Goal: Information Seeking & Learning: Learn about a topic

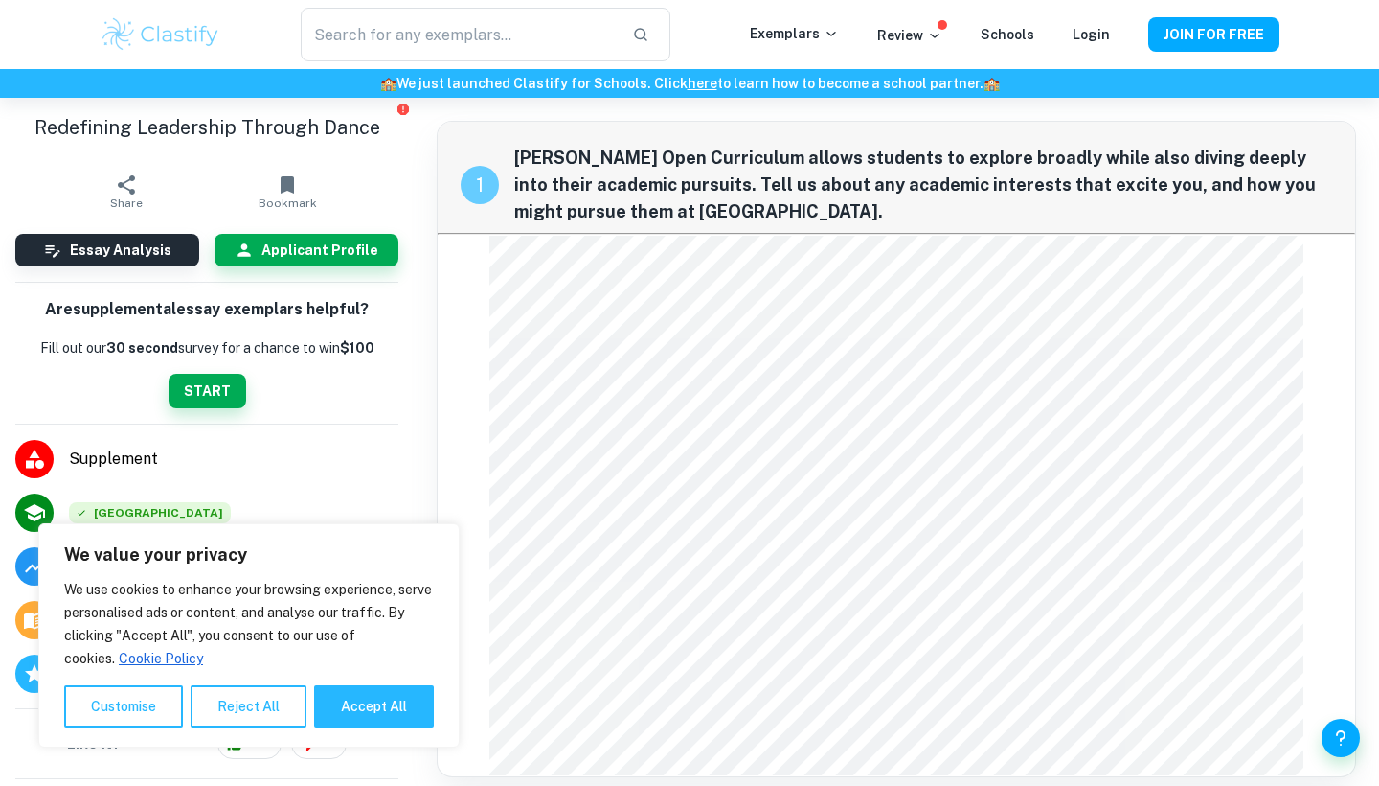
scroll to position [282, 0]
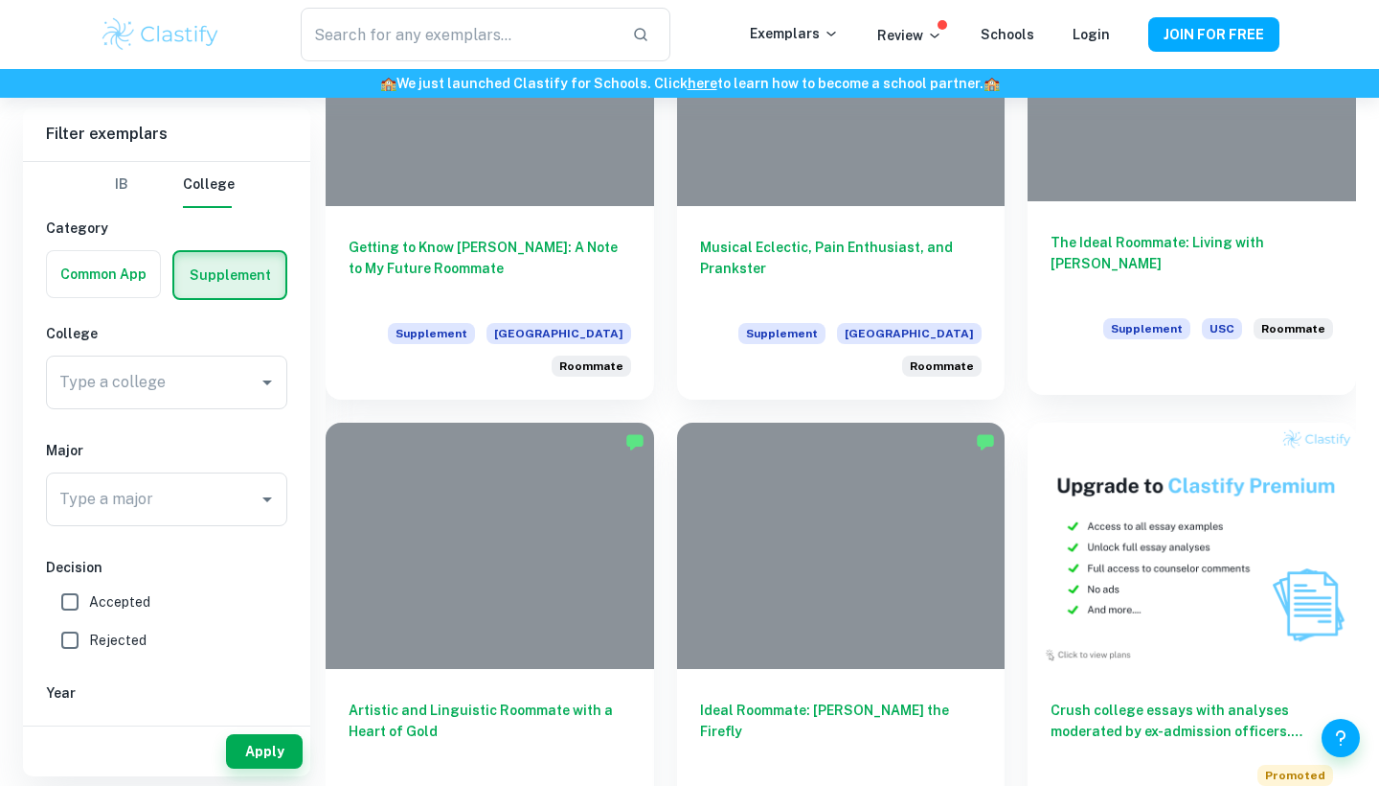
click at [1146, 249] on h6 "The Ideal Roommate: Living with Sherlock Holmes" at bounding box center [1192, 263] width 283 height 63
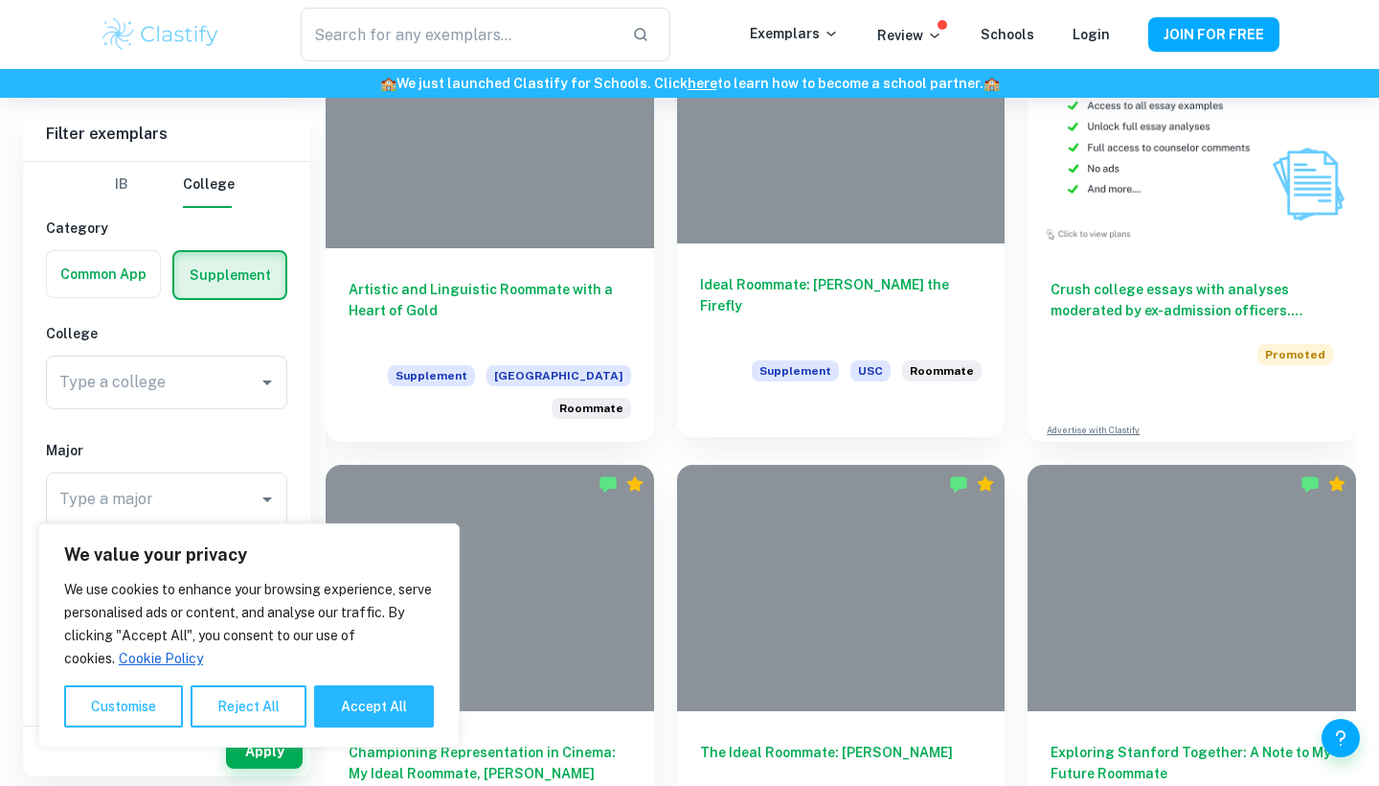
scroll to position [1077, 0]
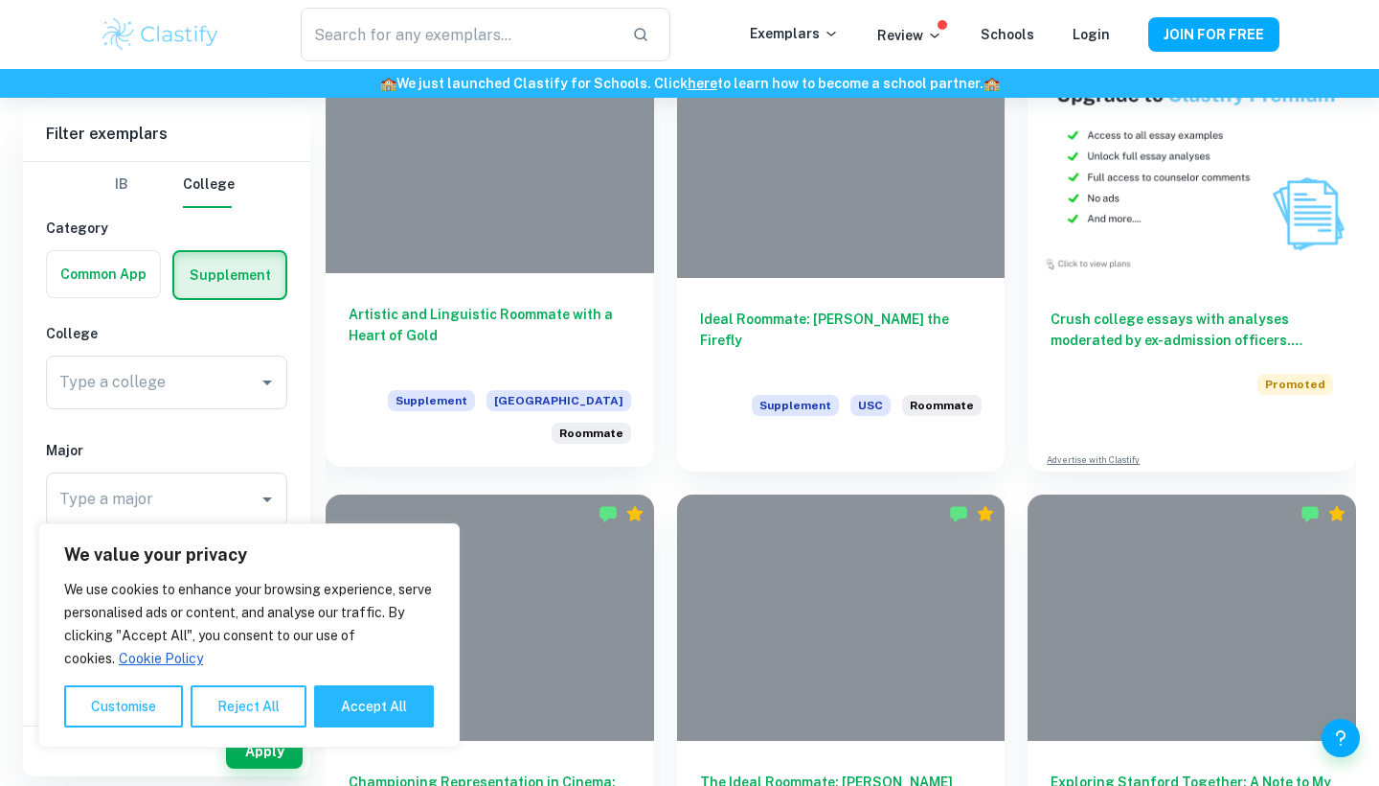
click at [539, 315] on h6 "Artistic and Linguistic Roommate with a Heart of Gold" at bounding box center [490, 335] width 283 height 63
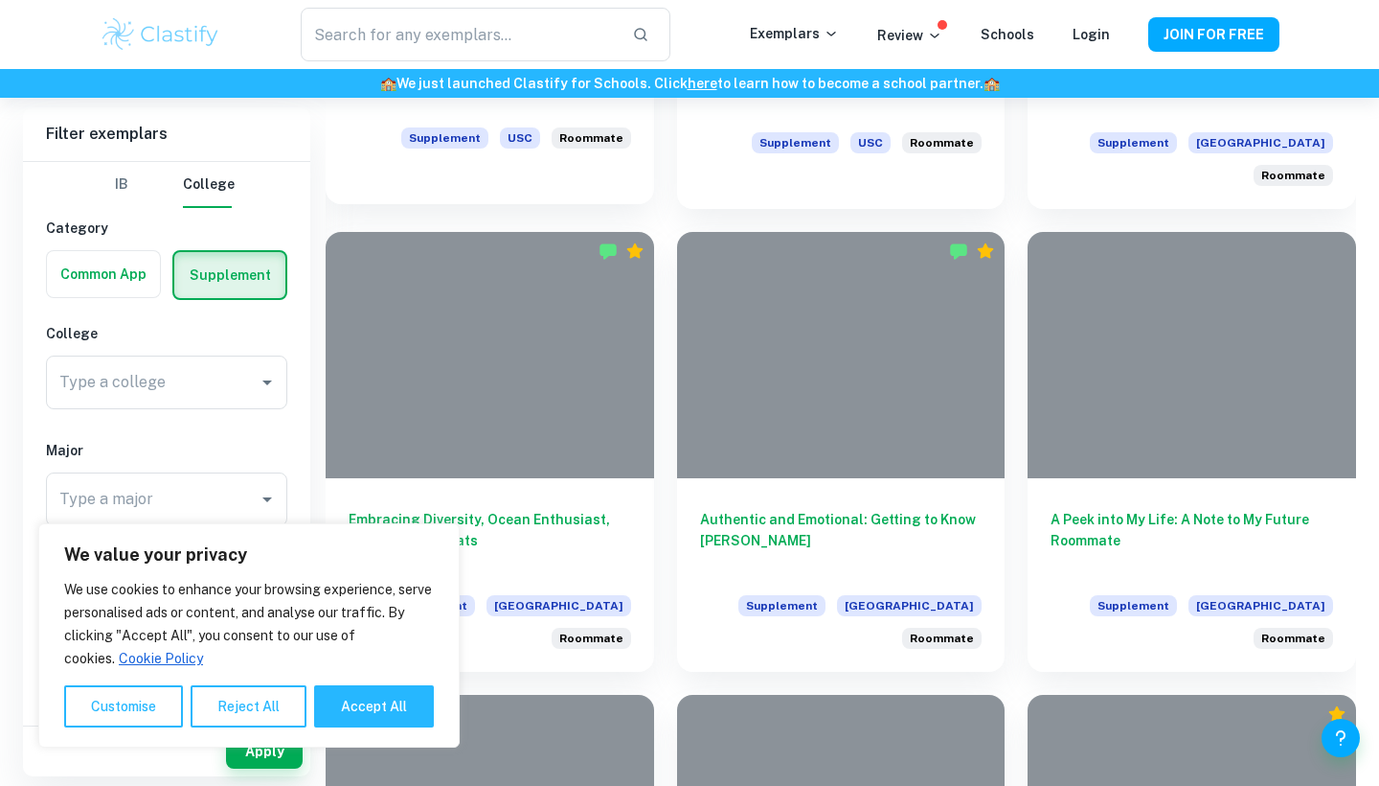
scroll to position [1977, 0]
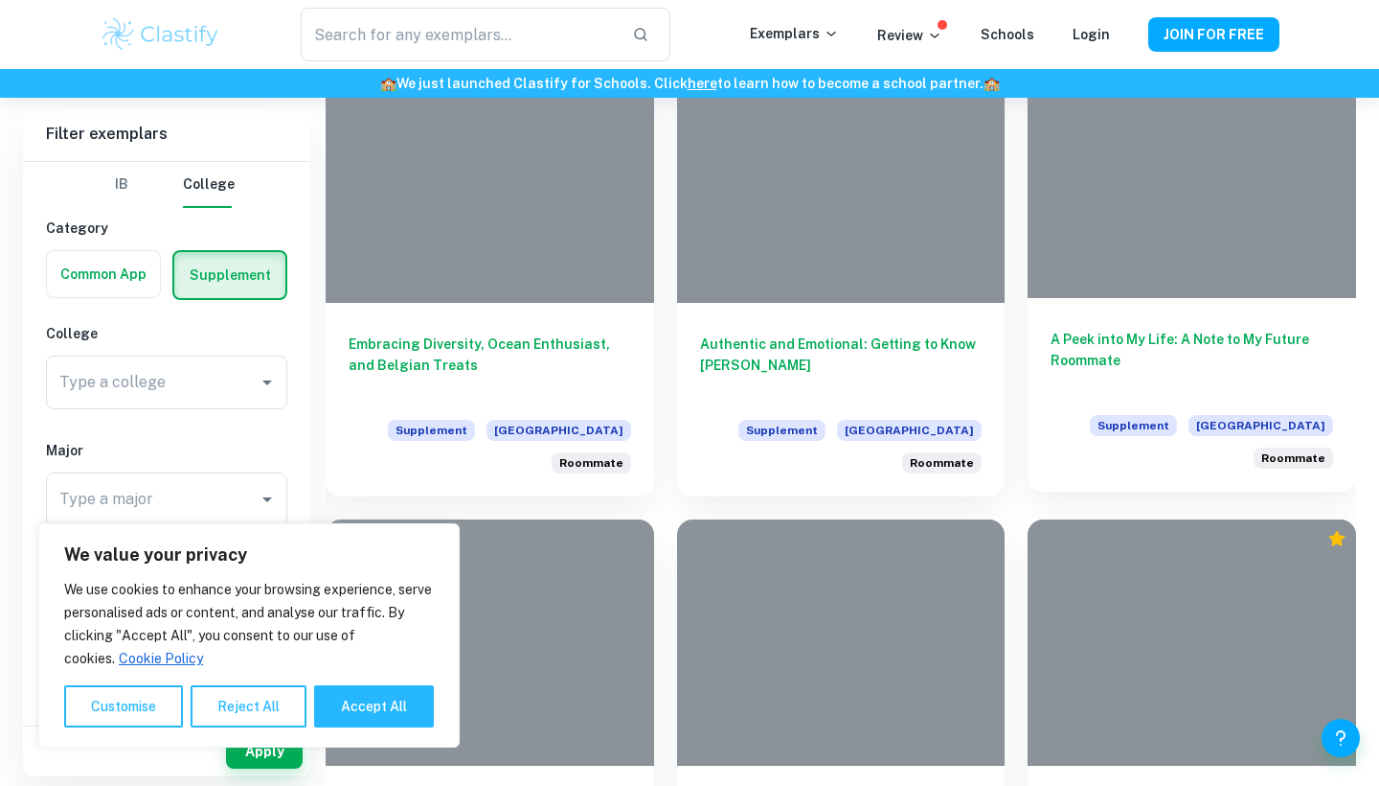
click at [1164, 345] on h6 "A Peek into My Life: A Note to My Future Roommate" at bounding box center [1192, 360] width 283 height 63
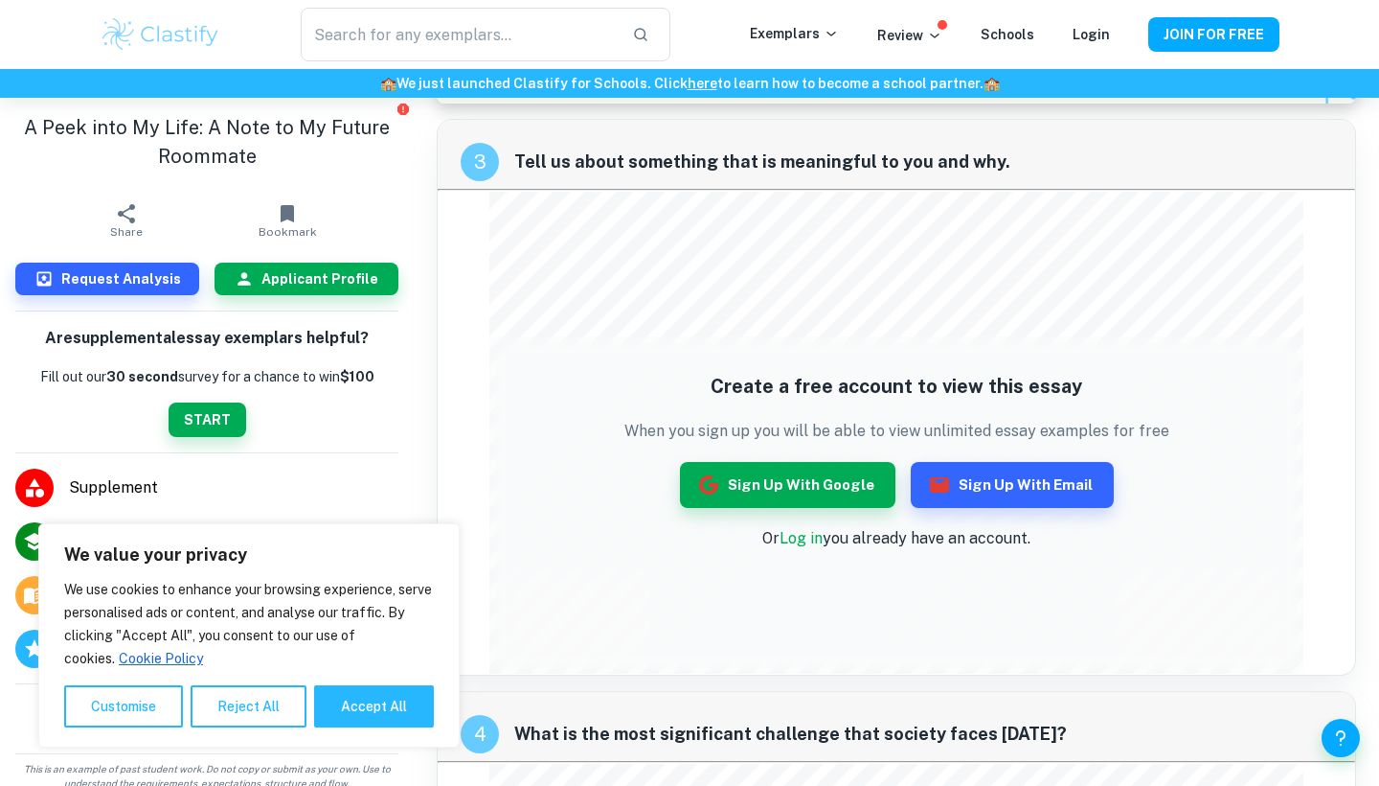
scroll to position [1332, 0]
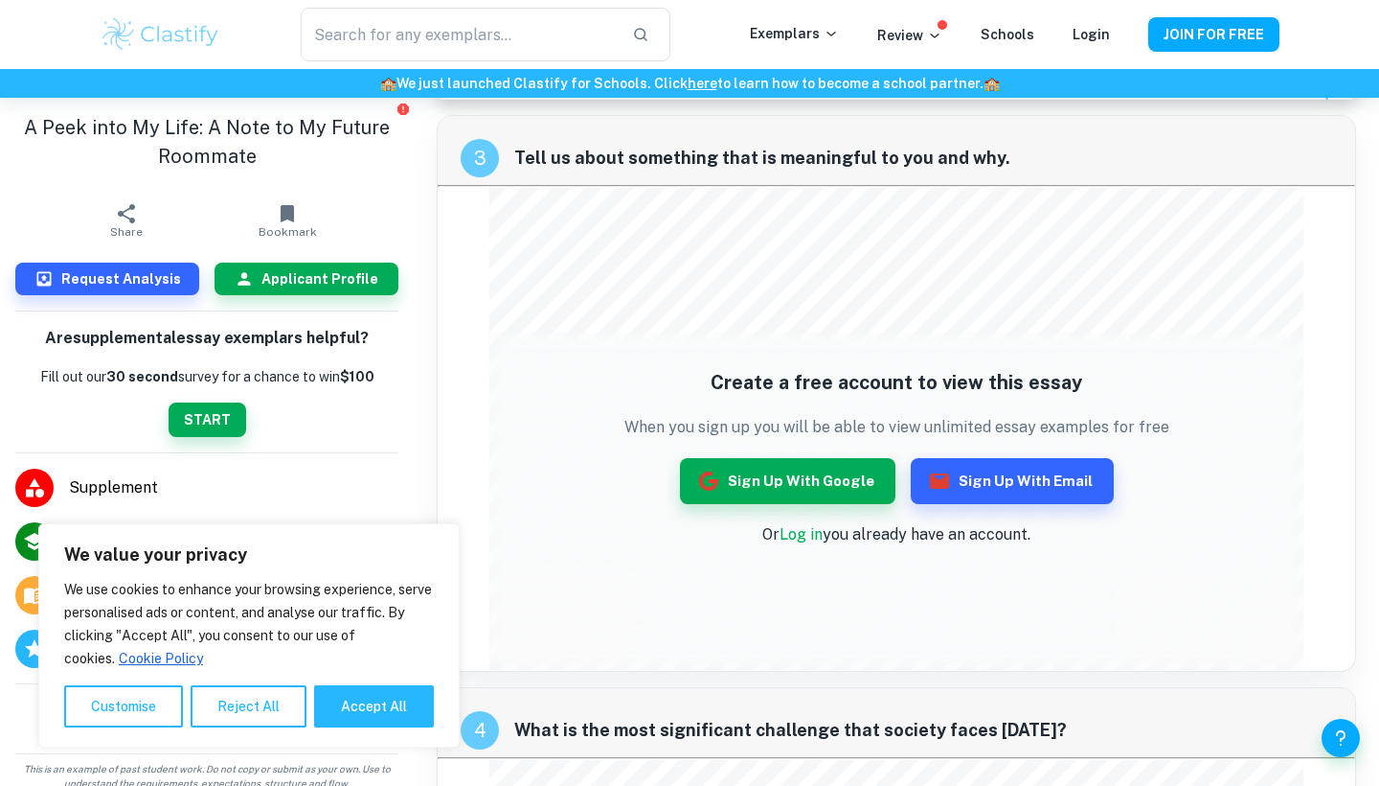
click at [492, 4] on div "​ Exemplars Review Schools Login JOIN FOR FREE" at bounding box center [689, 34] width 1379 height 69
click at [492, 1] on div "​ Exemplars Review Schools Login JOIN FOR FREE" at bounding box center [689, 34] width 1379 height 69
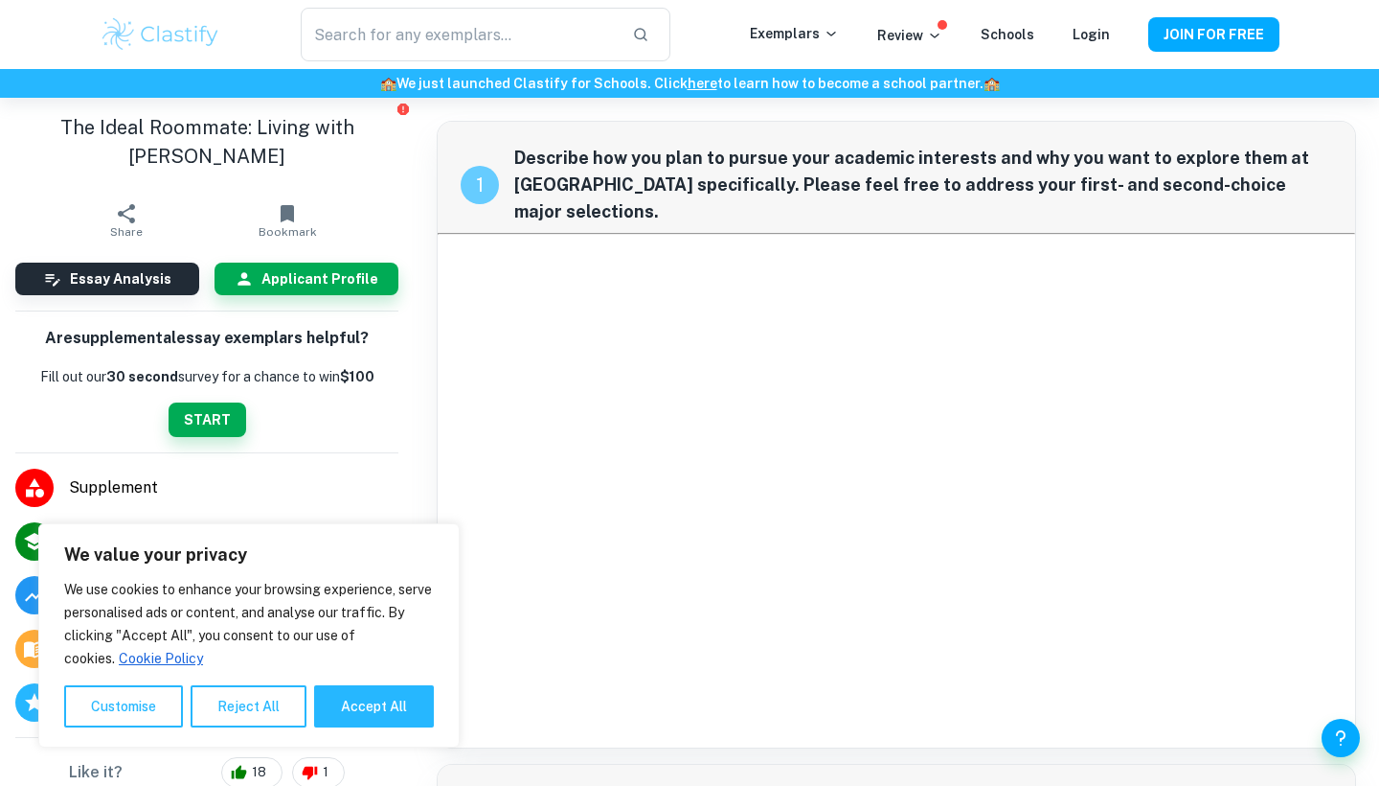
scroll to position [653, 0]
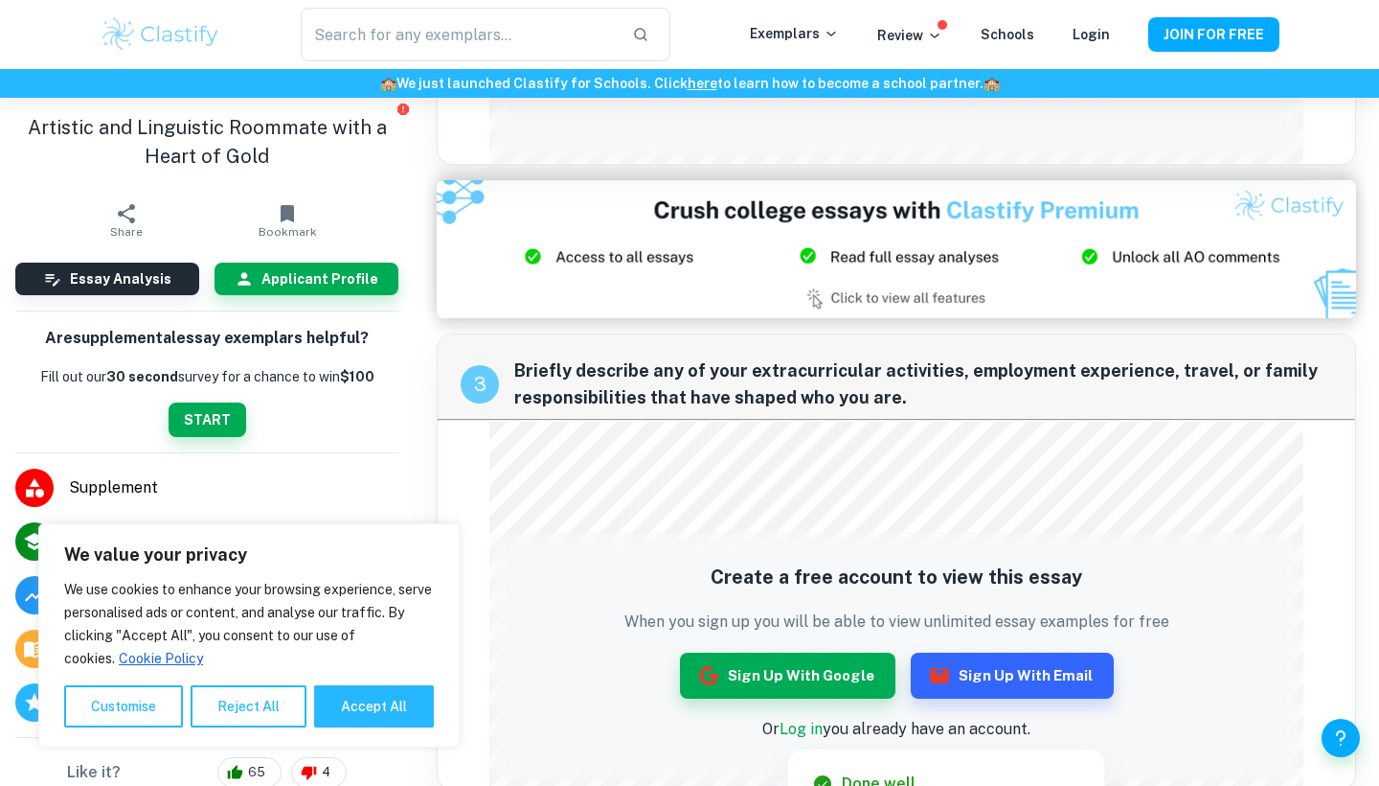
scroll to position [1204, 0]
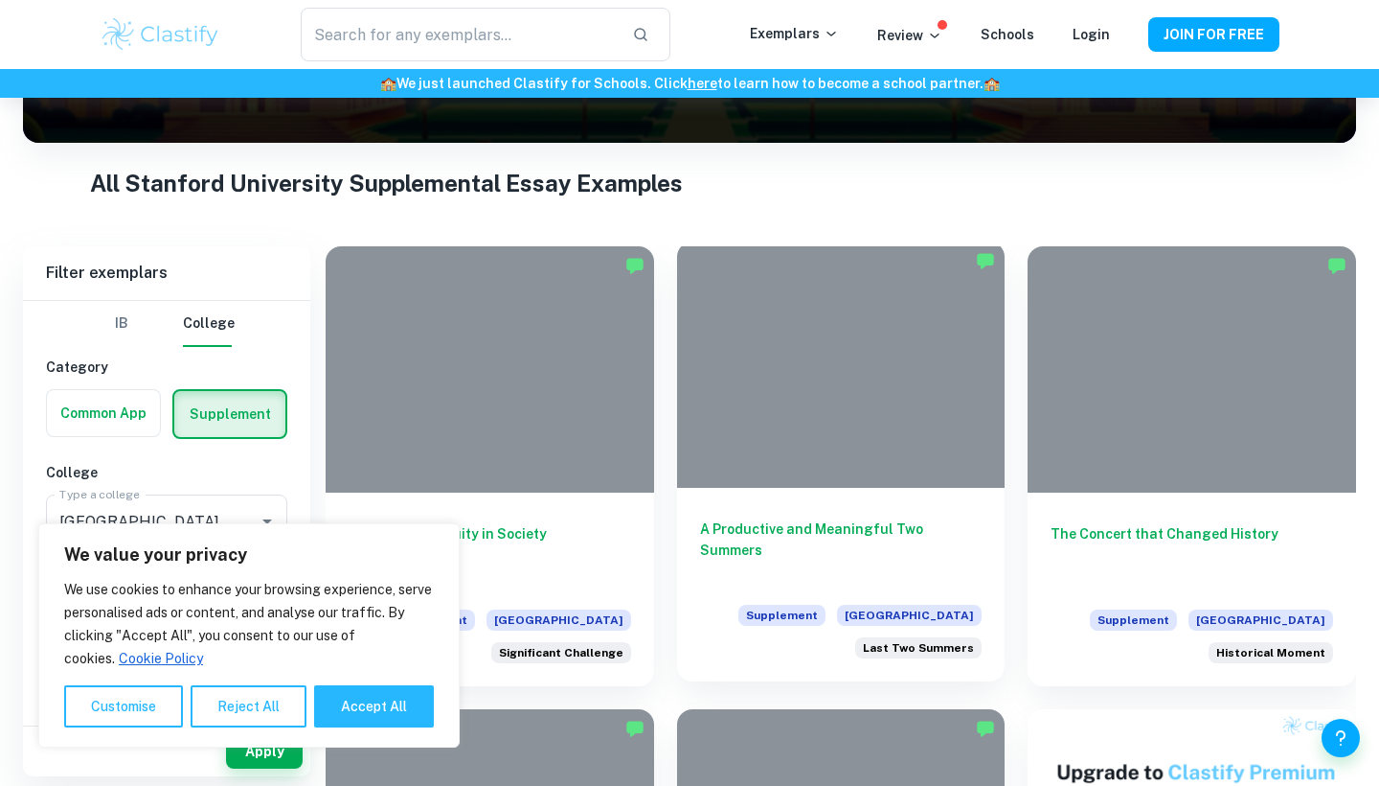
scroll to position [324, 0]
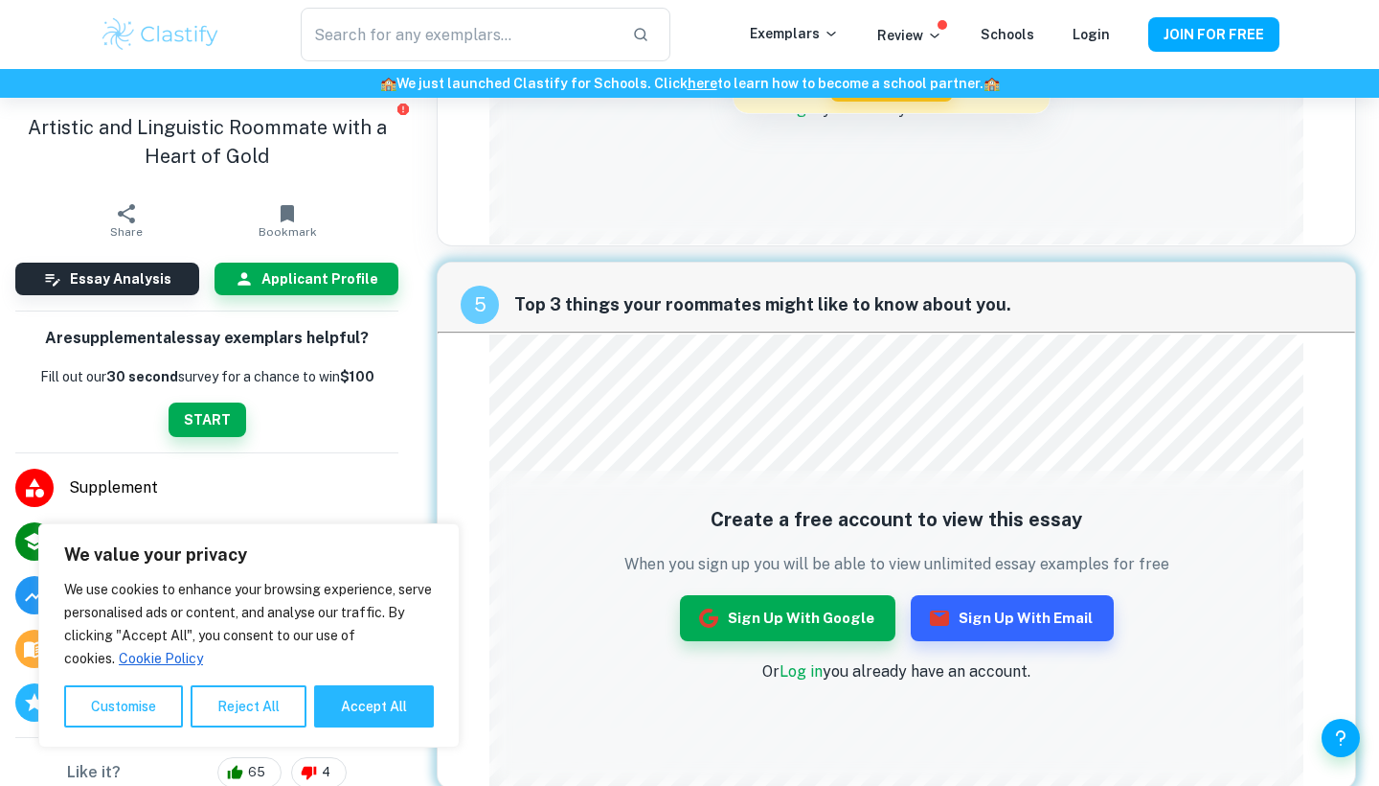
scroll to position [2265, 0]
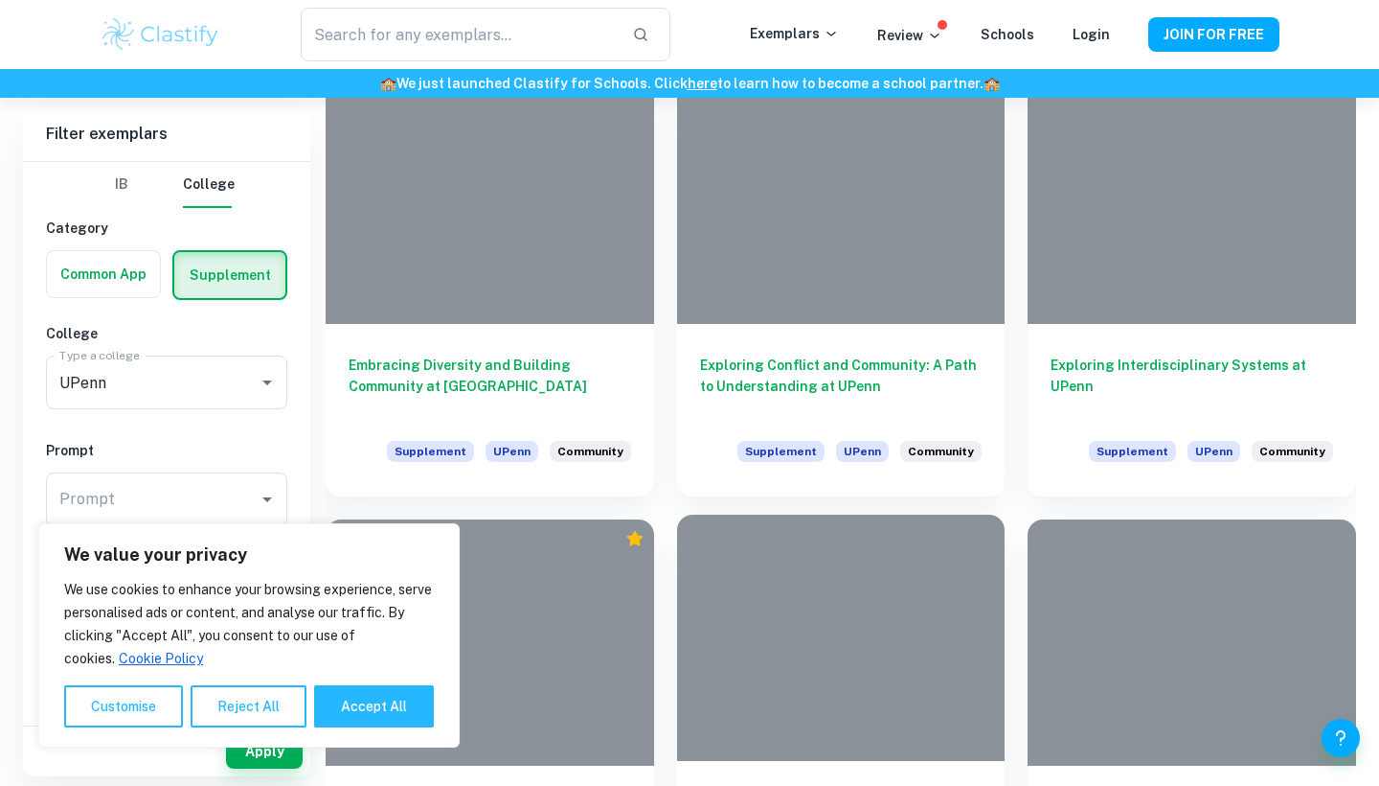
scroll to position [1367, 0]
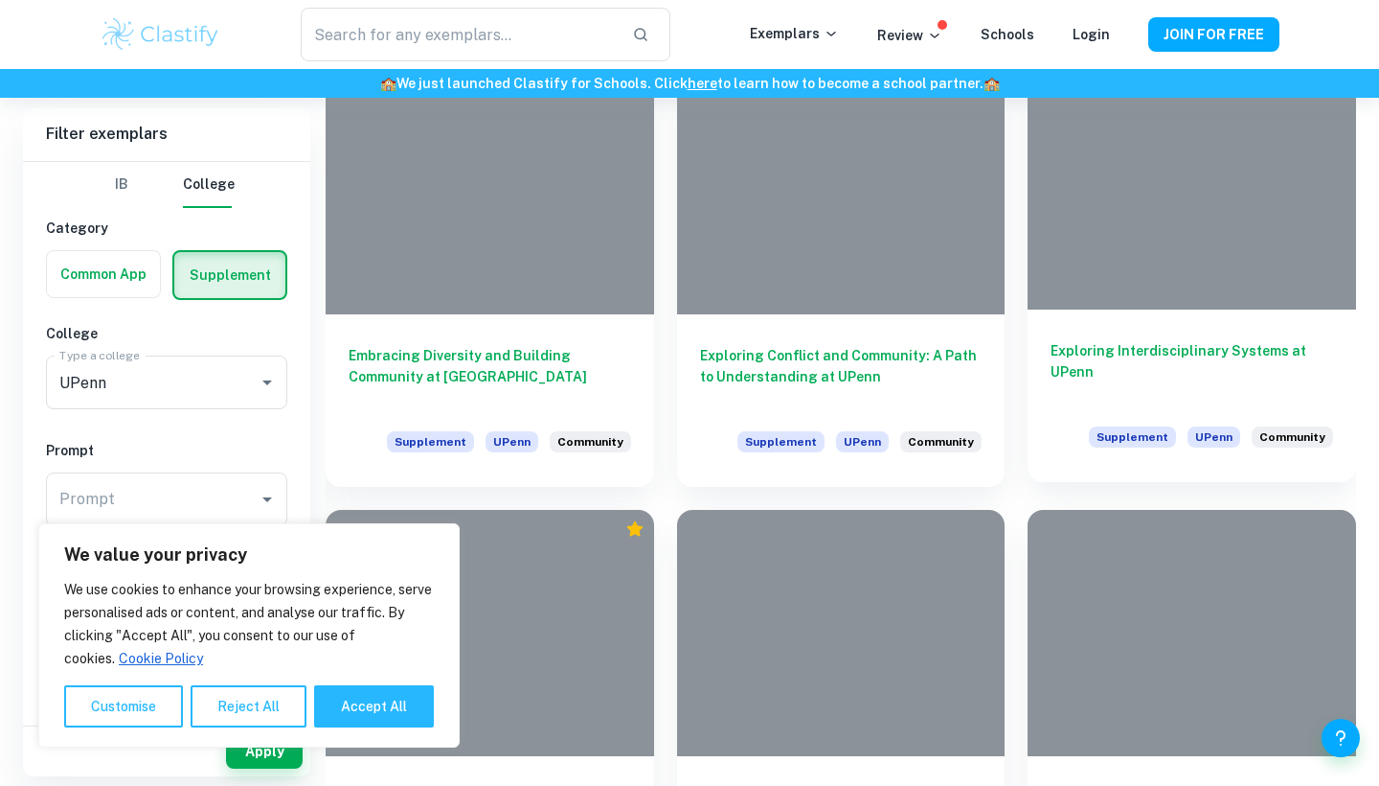
click at [1164, 356] on h6 "Exploring Interdisciplinary Systems at UPenn" at bounding box center [1192, 371] width 283 height 63
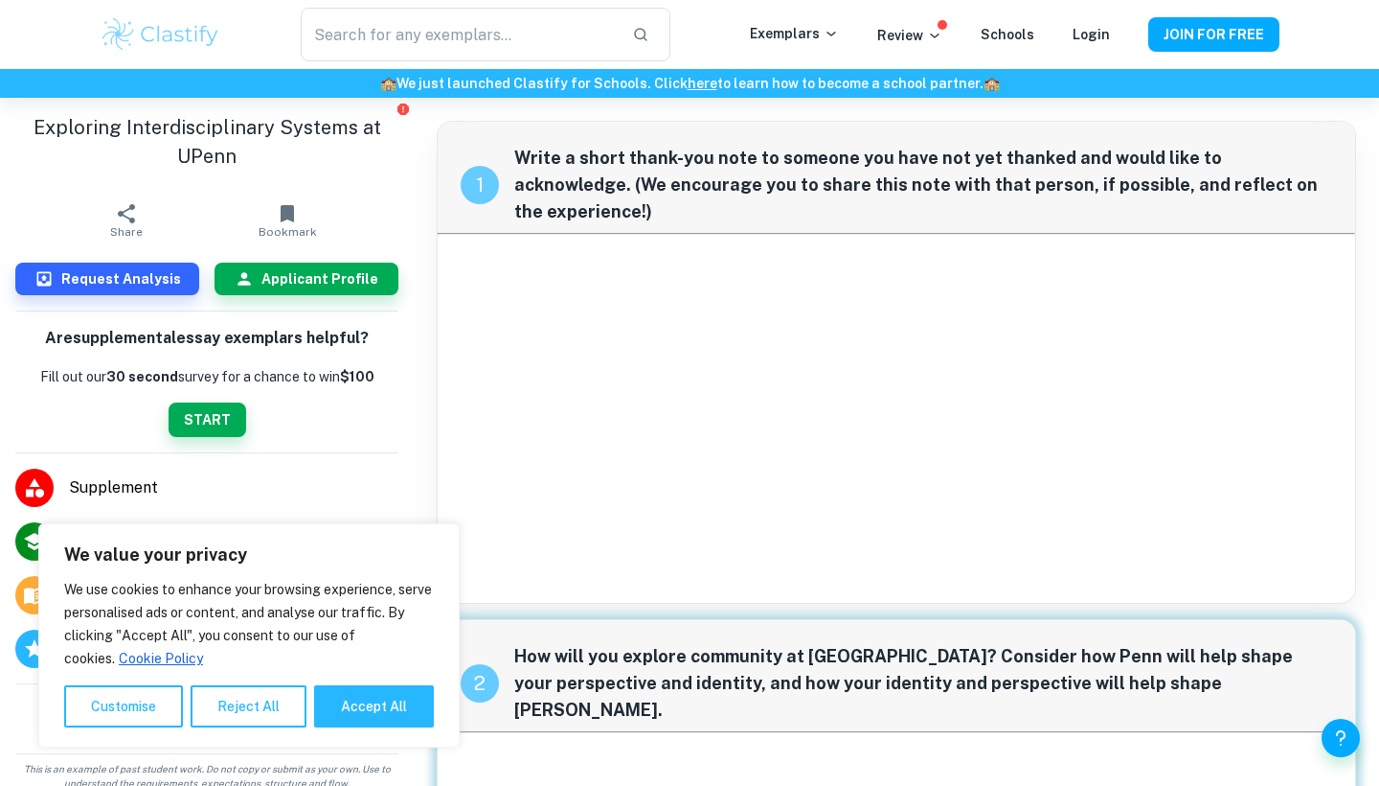
scroll to position [74, 0]
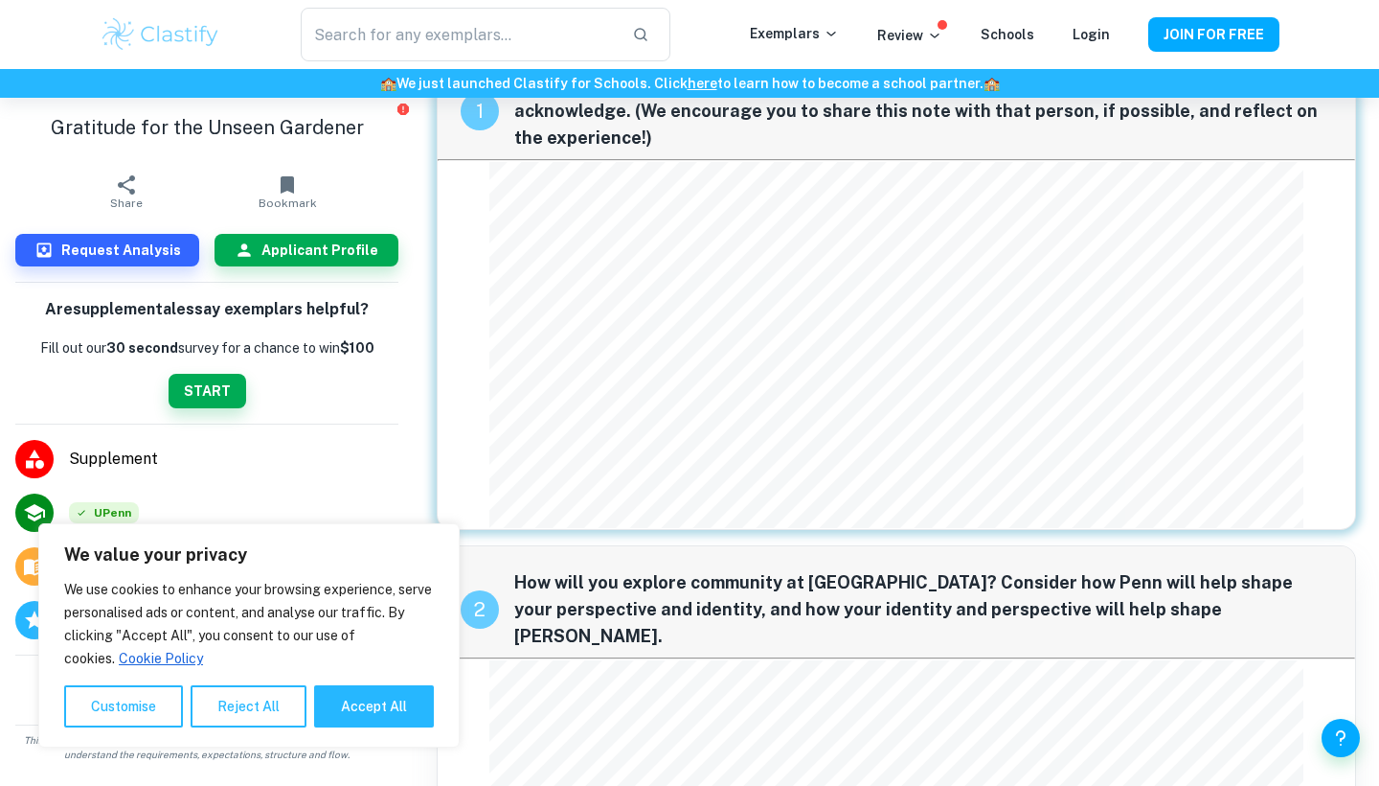
scroll to position [9, 0]
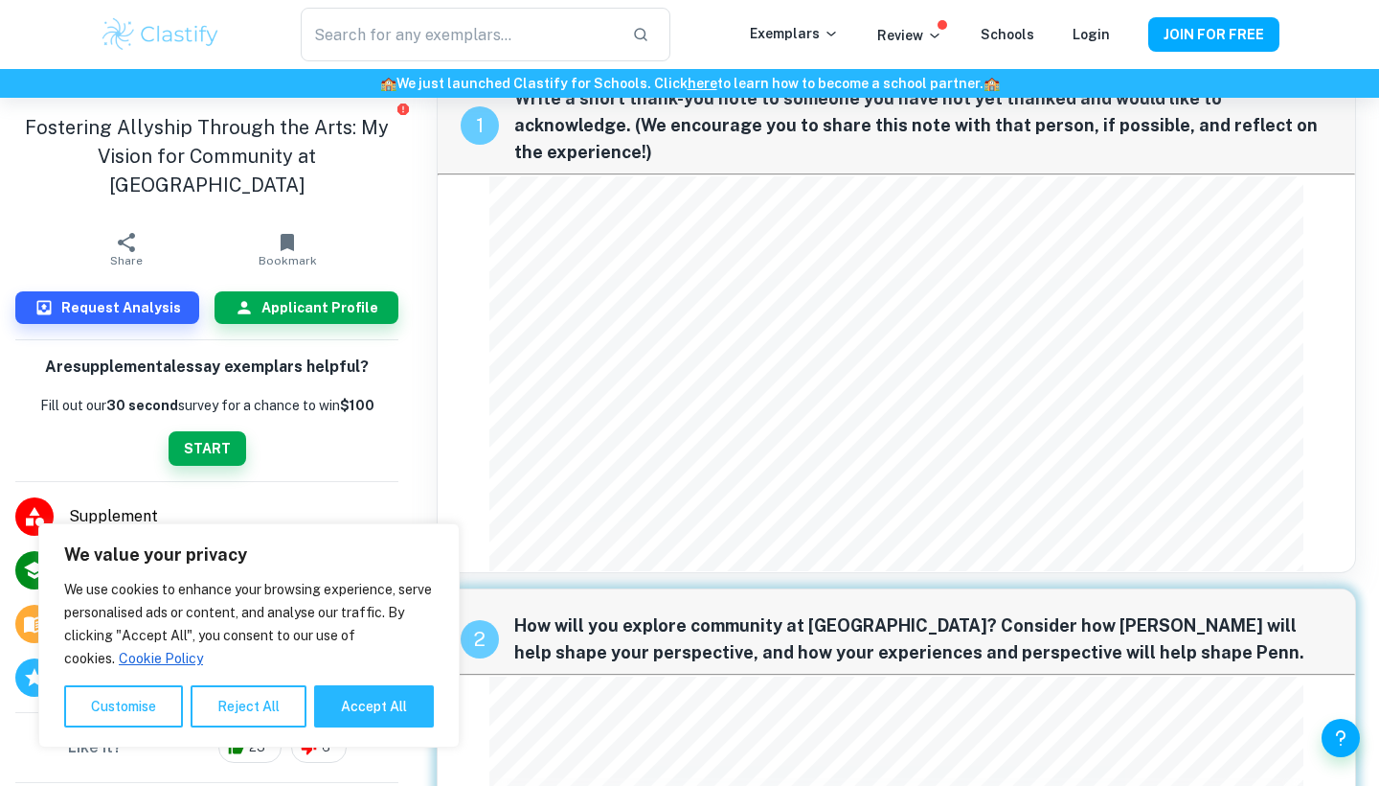
scroll to position [40, 0]
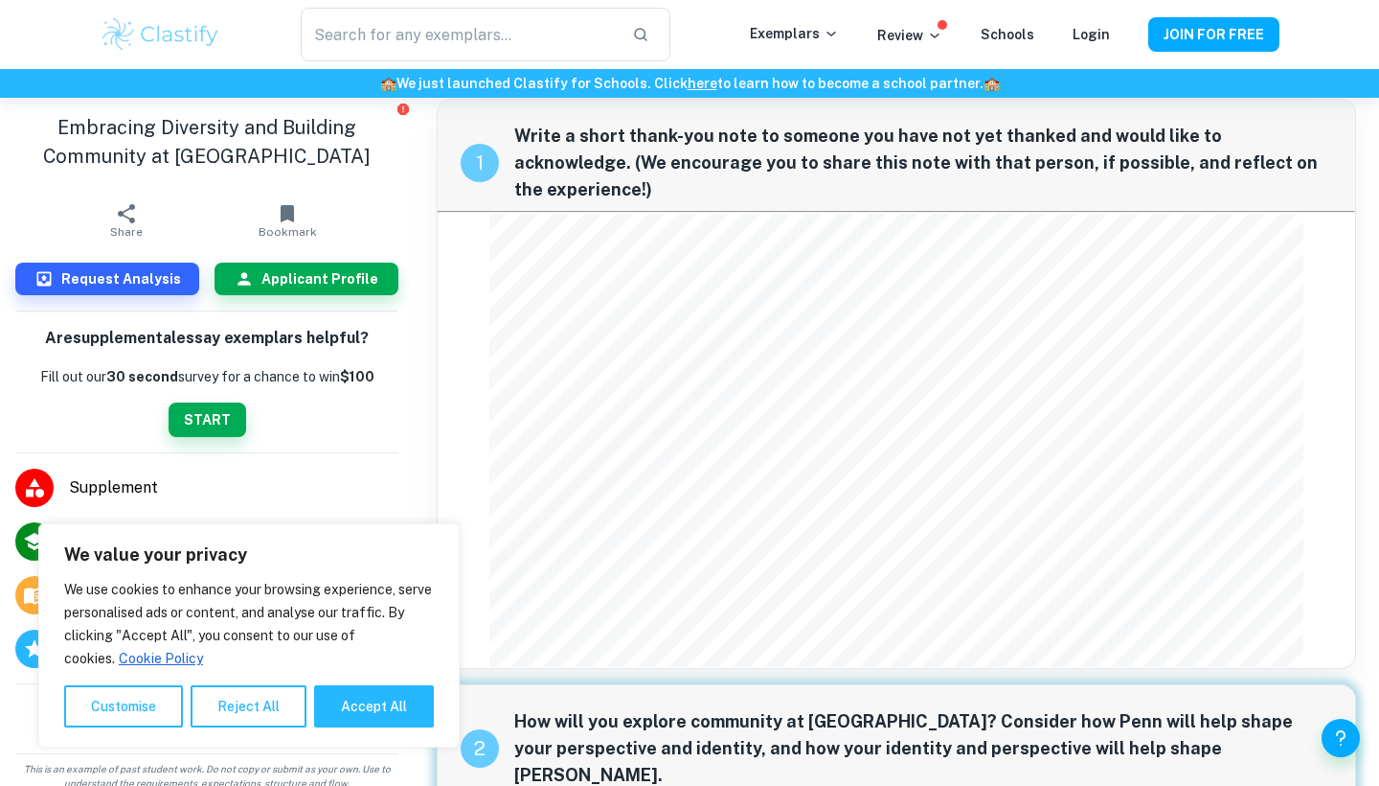
scroll to position [18, 0]
